Goal: Participate in discussion

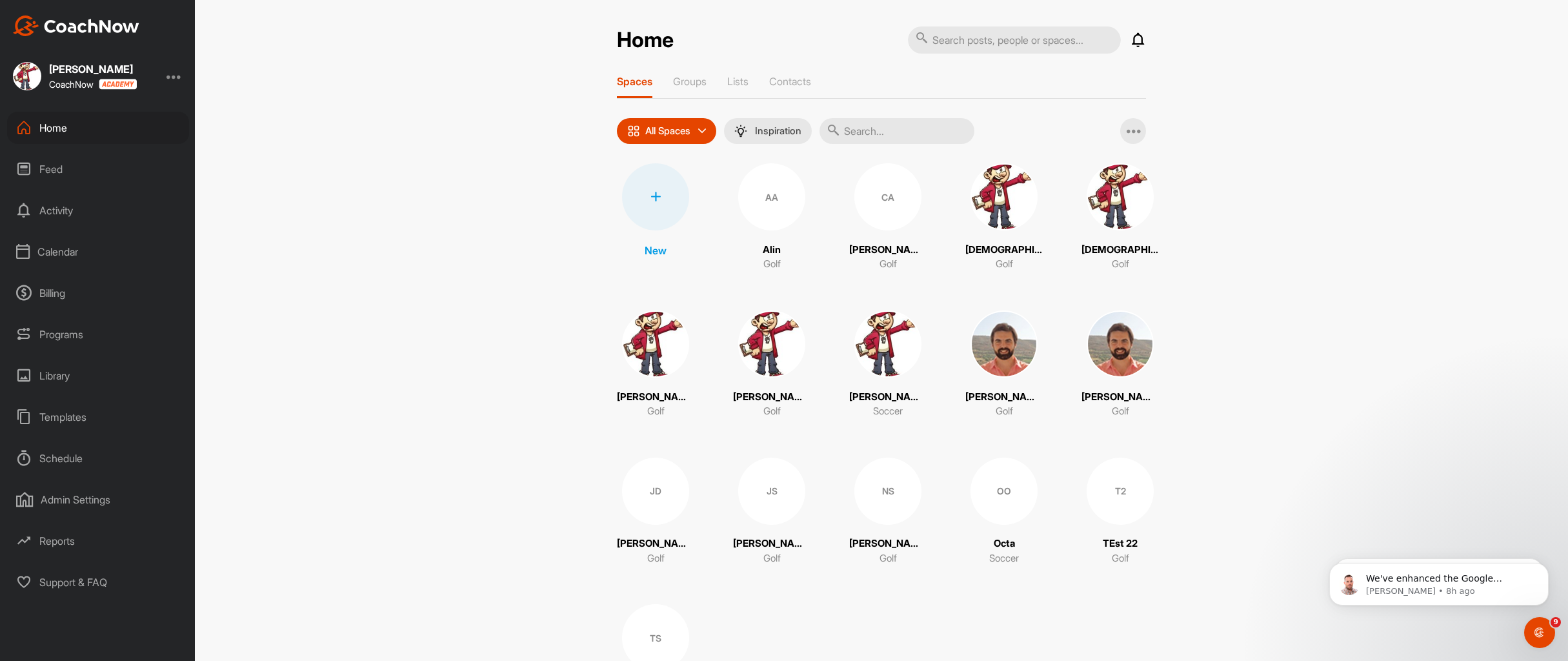
click at [990, 211] on img at bounding box center [1004, 197] width 67 height 67
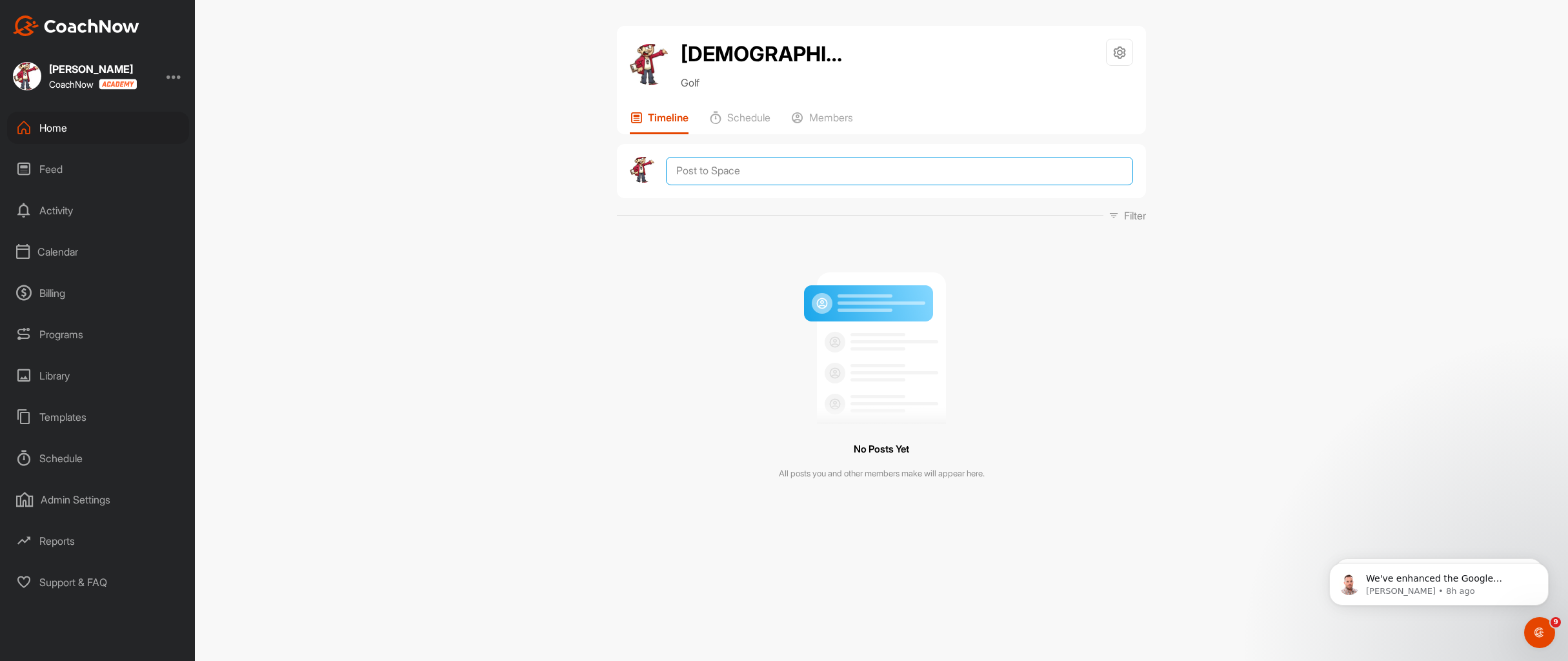
click at [751, 173] on textarea at bounding box center [900, 171] width 467 height 28
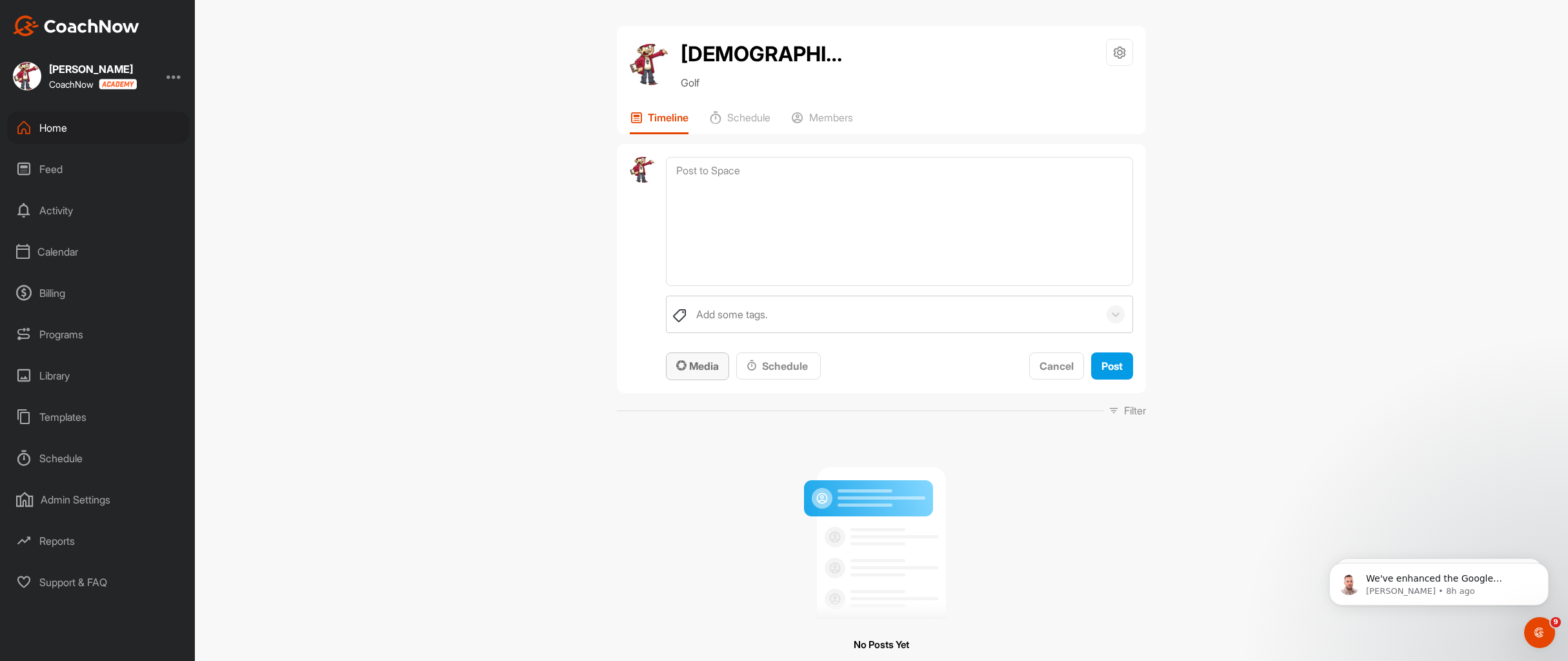
click at [688, 367] on span "Media" at bounding box center [697, 365] width 43 height 13
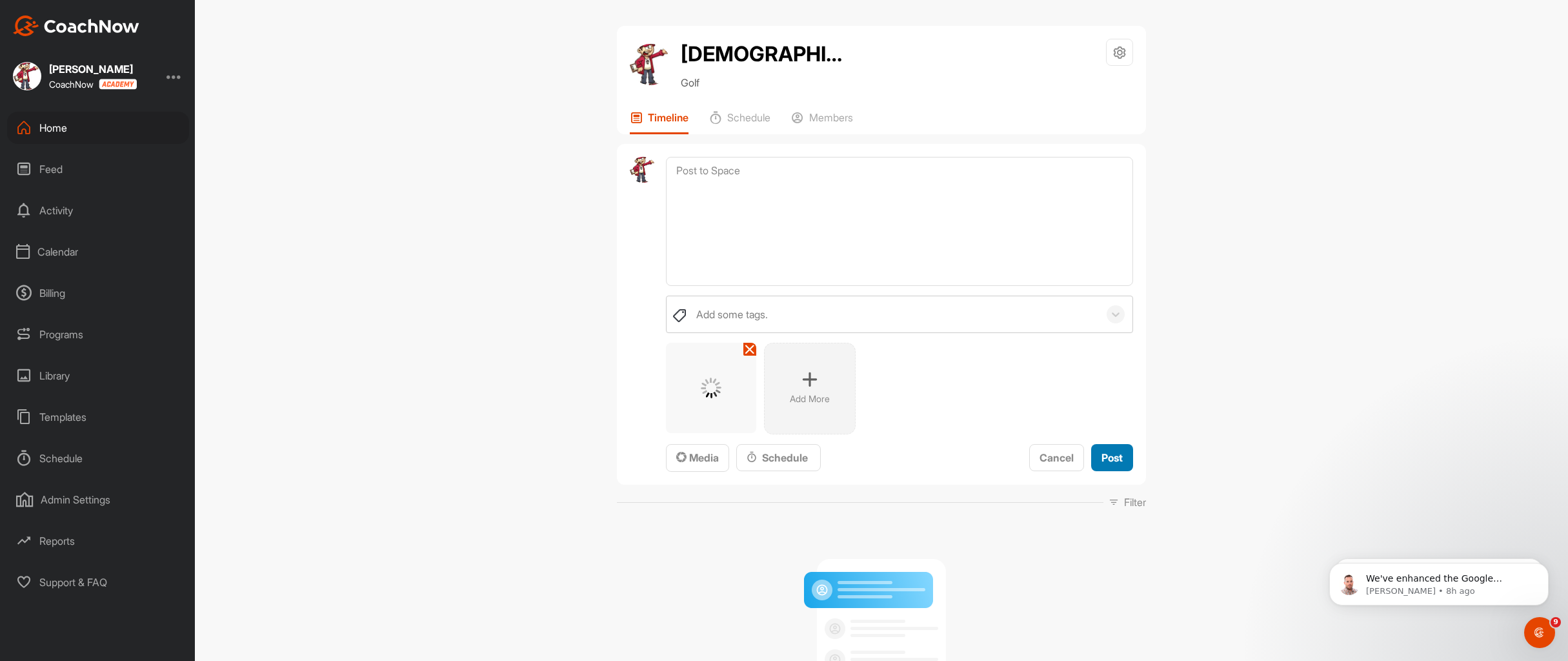
click at [1108, 455] on span "Post" at bounding box center [1112, 457] width 21 height 13
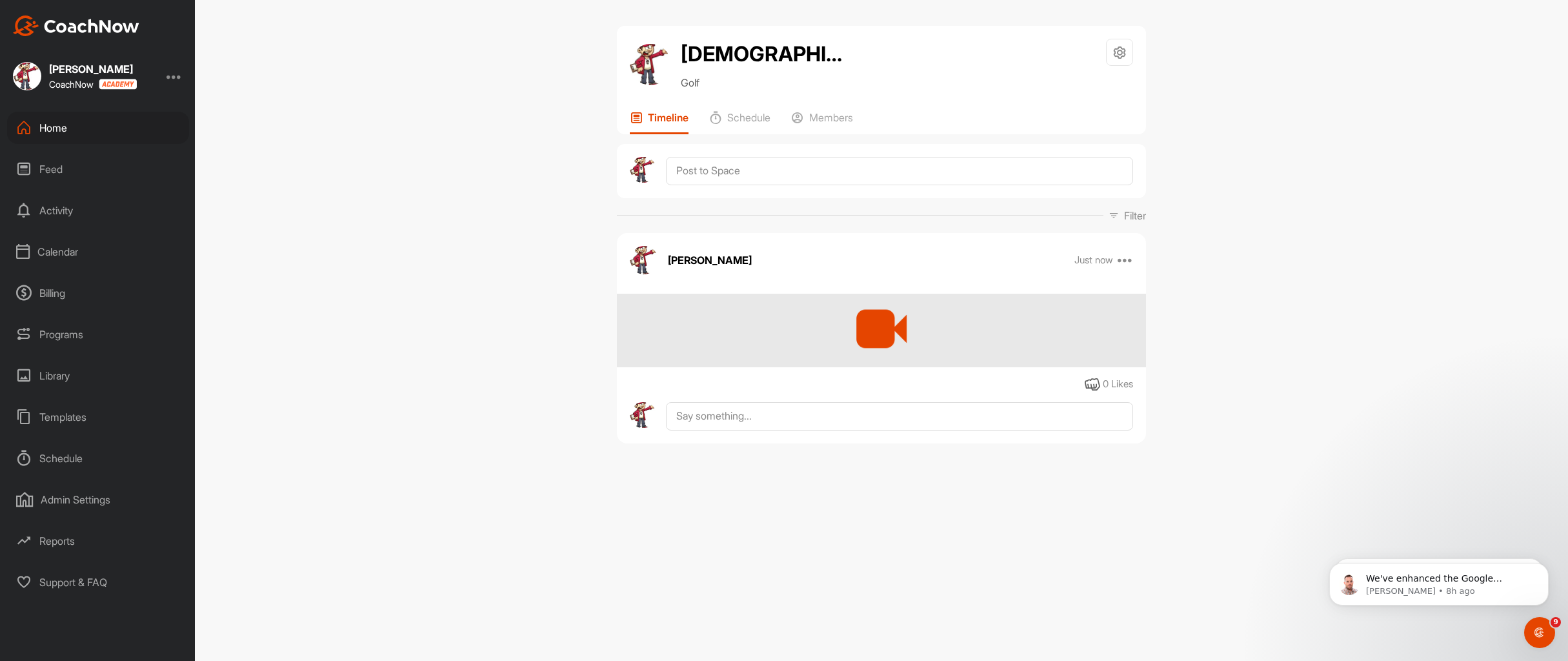
click at [881, 335] on div at bounding box center [881, 328] width 70 height 70
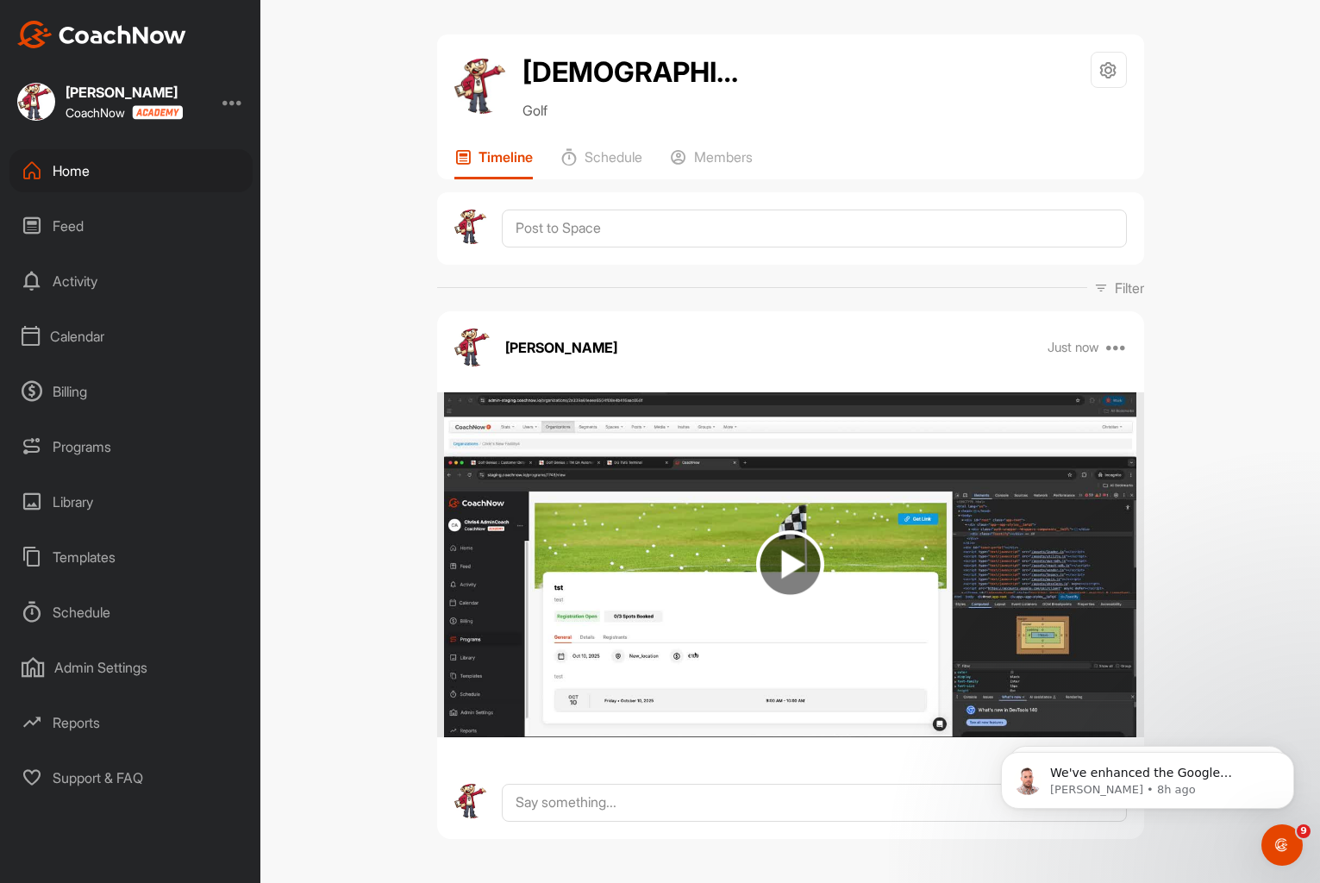
click at [770, 574] on img at bounding box center [790, 564] width 68 height 68
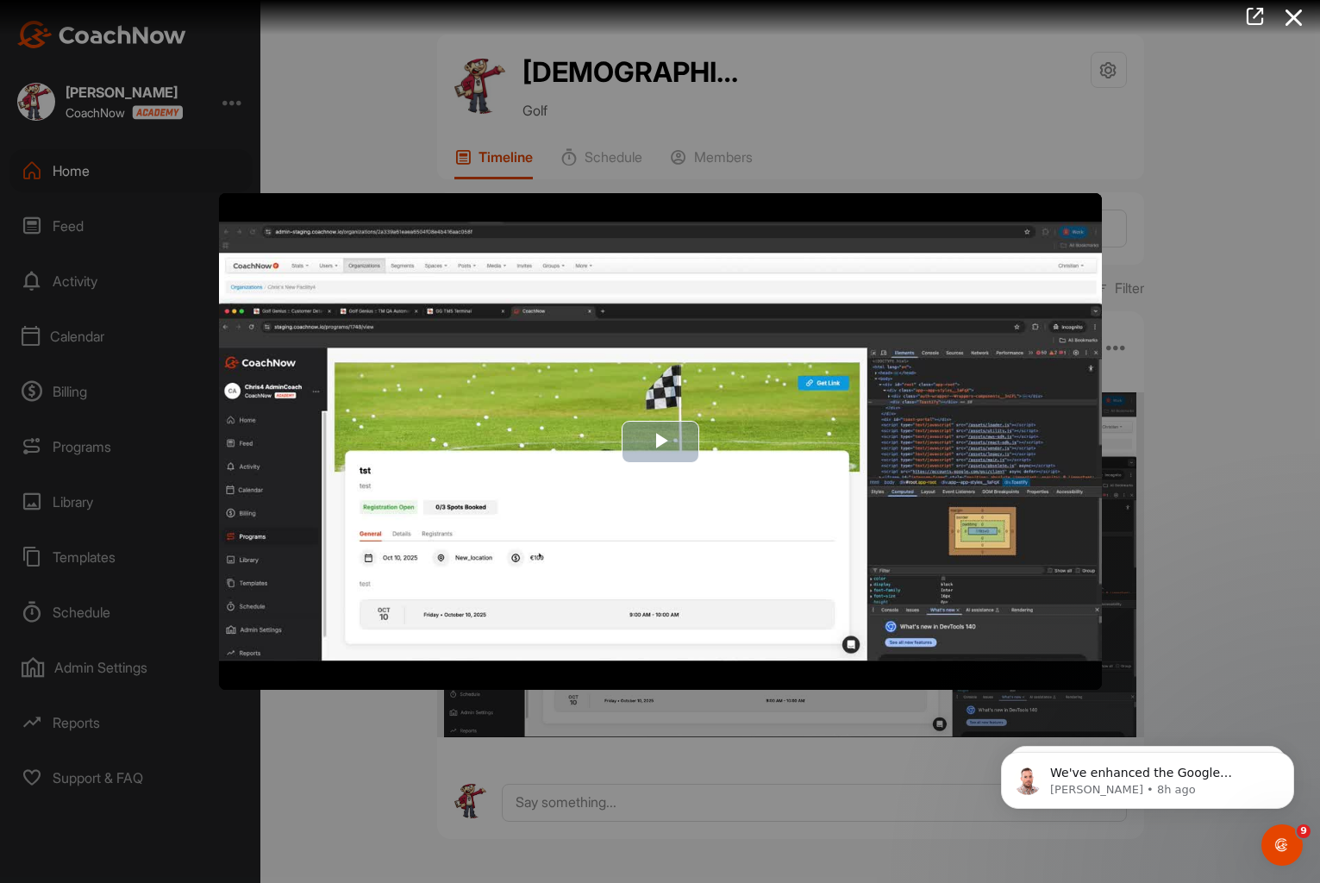
click at [660, 441] on span "Video Player" at bounding box center [660, 441] width 0 height 0
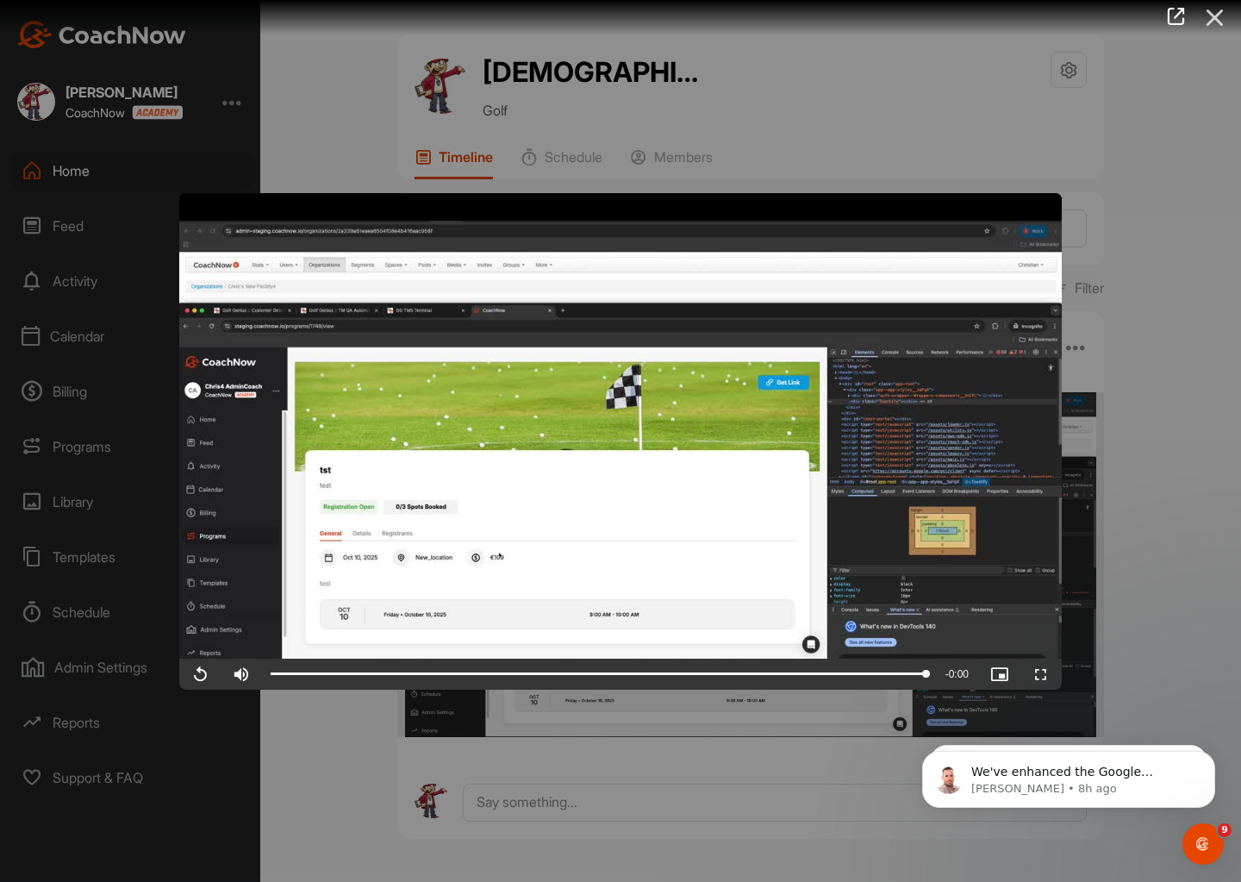
click at [1217, 16] on icon at bounding box center [1215, 18] width 40 height 32
